Goal: Information Seeking & Learning: Learn about a topic

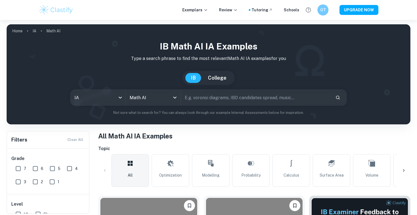
click at [234, 99] on input "text" at bounding box center [256, 97] width 150 height 15
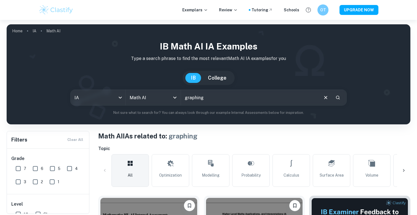
click at [196, 97] on input "graphing" at bounding box center [249, 97] width 137 height 15
type input "modelling stage lights"
click at [325, 96] on icon "Clear" at bounding box center [325, 97] width 3 height 3
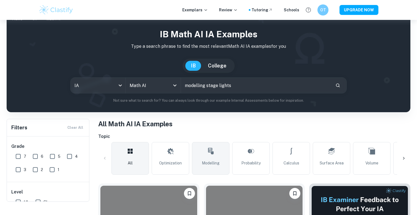
scroll to position [23, 0]
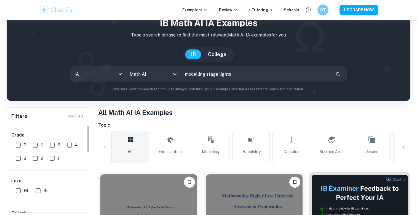
click at [17, 143] on input "7" at bounding box center [18, 144] width 11 height 11
checkbox input "true"
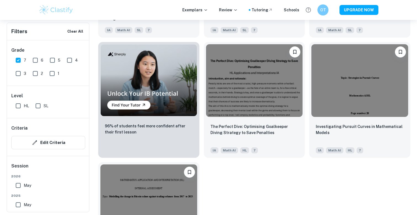
scroll to position [405, 0]
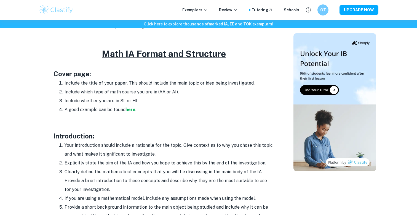
scroll to position [262, 0]
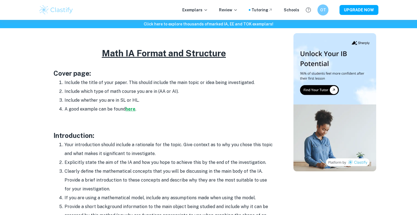
click at [131, 110] on strong "here" at bounding box center [131, 108] width 10 height 5
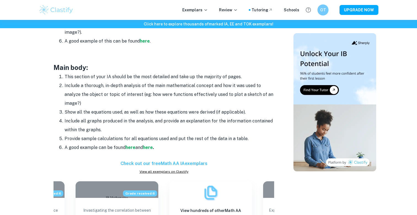
scroll to position [456, 0]
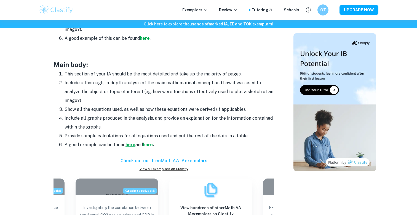
click at [130, 145] on strong "here" at bounding box center [131, 144] width 10 height 5
click at [150, 144] on strong "here" at bounding box center [148, 144] width 10 height 5
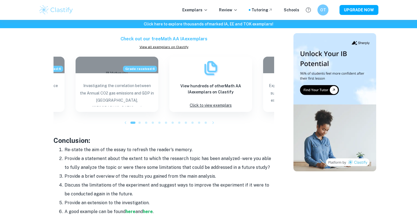
scroll to position [578, 0]
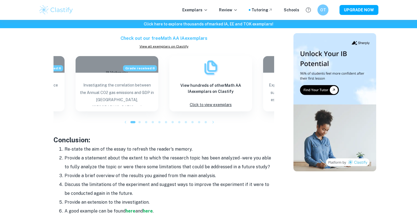
click at [213, 121] on icon "button" at bounding box center [213, 122] width 6 height 6
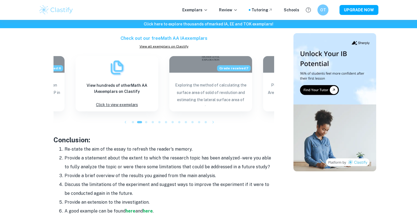
click at [211, 122] on icon "button" at bounding box center [213, 122] width 6 height 6
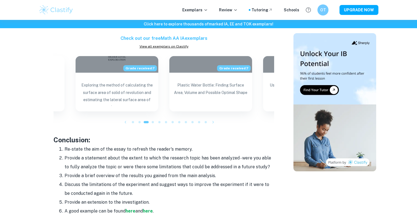
click at [213, 121] on icon "button" at bounding box center [213, 122] width 6 height 6
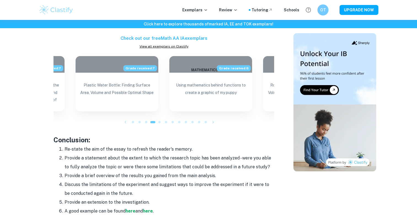
click at [213, 121] on icon "button" at bounding box center [213, 122] width 6 height 6
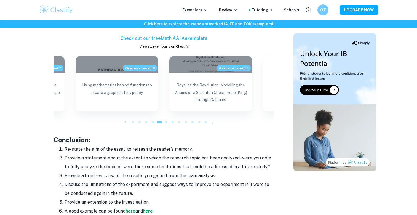
click at [213, 121] on icon "button" at bounding box center [213, 122] width 6 height 6
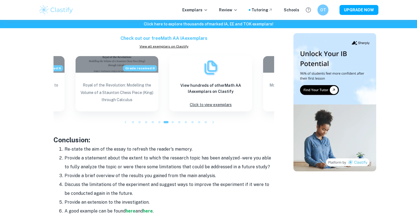
click at [213, 121] on icon "button" at bounding box center [213, 122] width 6 height 6
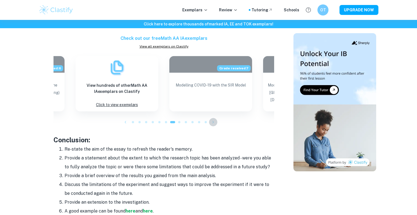
click at [213, 121] on icon "button" at bounding box center [213, 122] width 6 height 6
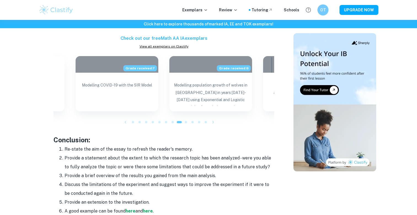
click at [213, 121] on icon "button" at bounding box center [213, 122] width 6 height 6
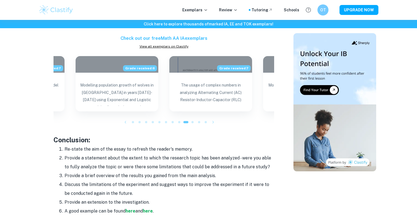
click at [213, 121] on icon "button" at bounding box center [213, 122] width 6 height 6
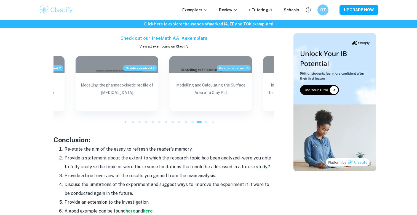
click at [213, 121] on icon "button" at bounding box center [213, 122] width 6 height 6
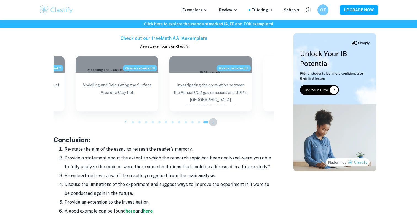
click at [213, 121] on icon "button" at bounding box center [213, 122] width 6 height 6
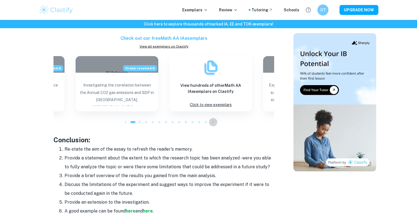
click at [213, 121] on icon "button" at bounding box center [213, 122] width 6 height 6
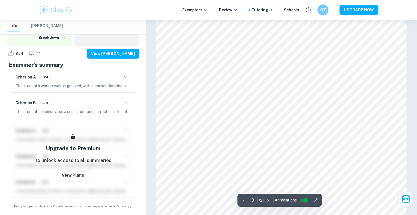
scroll to position [891, 0]
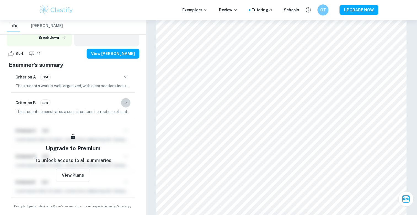
click at [123, 100] on icon "button" at bounding box center [125, 102] width 7 height 7
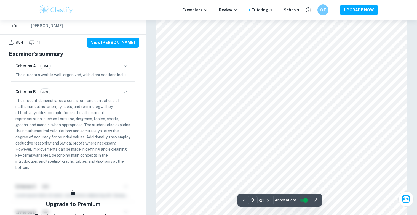
scroll to position [901, 0]
type input "4"
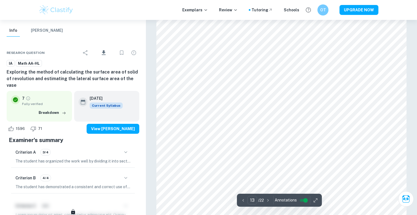
scroll to position [4444, 0]
type input "11"
